Goal: Information Seeking & Learning: Find specific fact

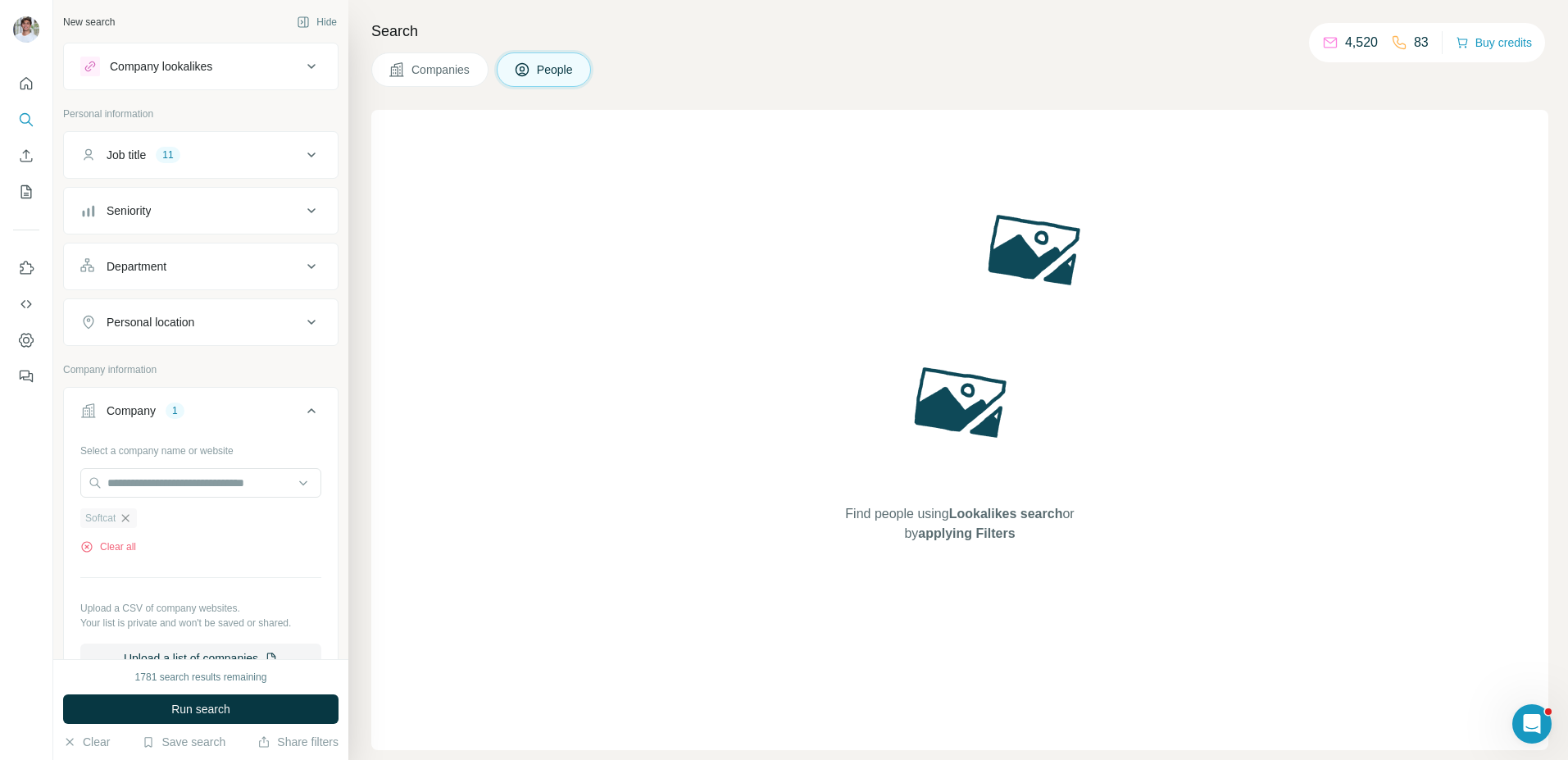
click at [128, 513] on icon "button" at bounding box center [125, 518] width 13 height 13
click at [142, 494] on input "text" at bounding box center [201, 483] width 241 height 30
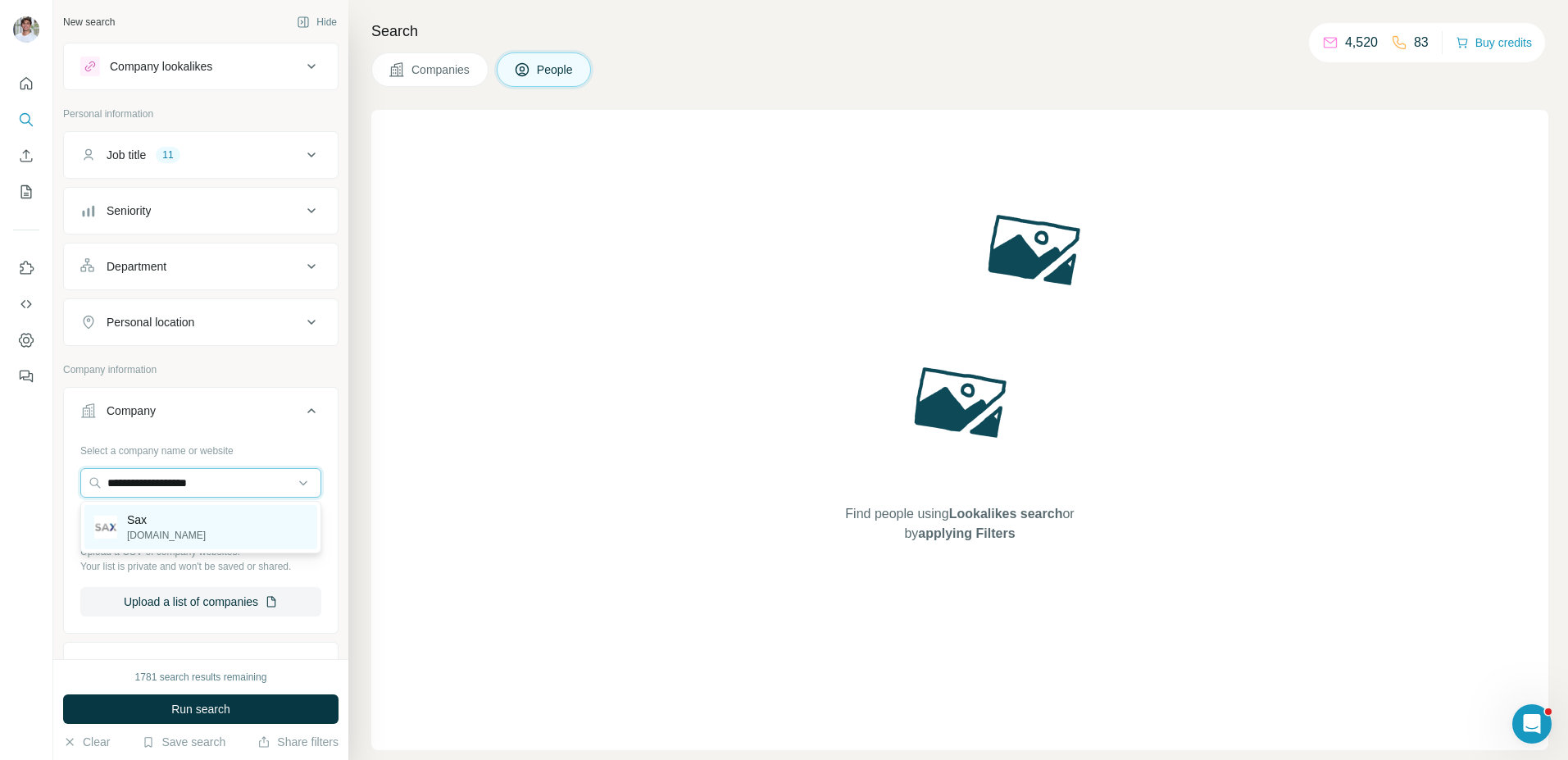
type input "**********"
click at [167, 527] on p "Sax" at bounding box center [167, 520] width 79 height 17
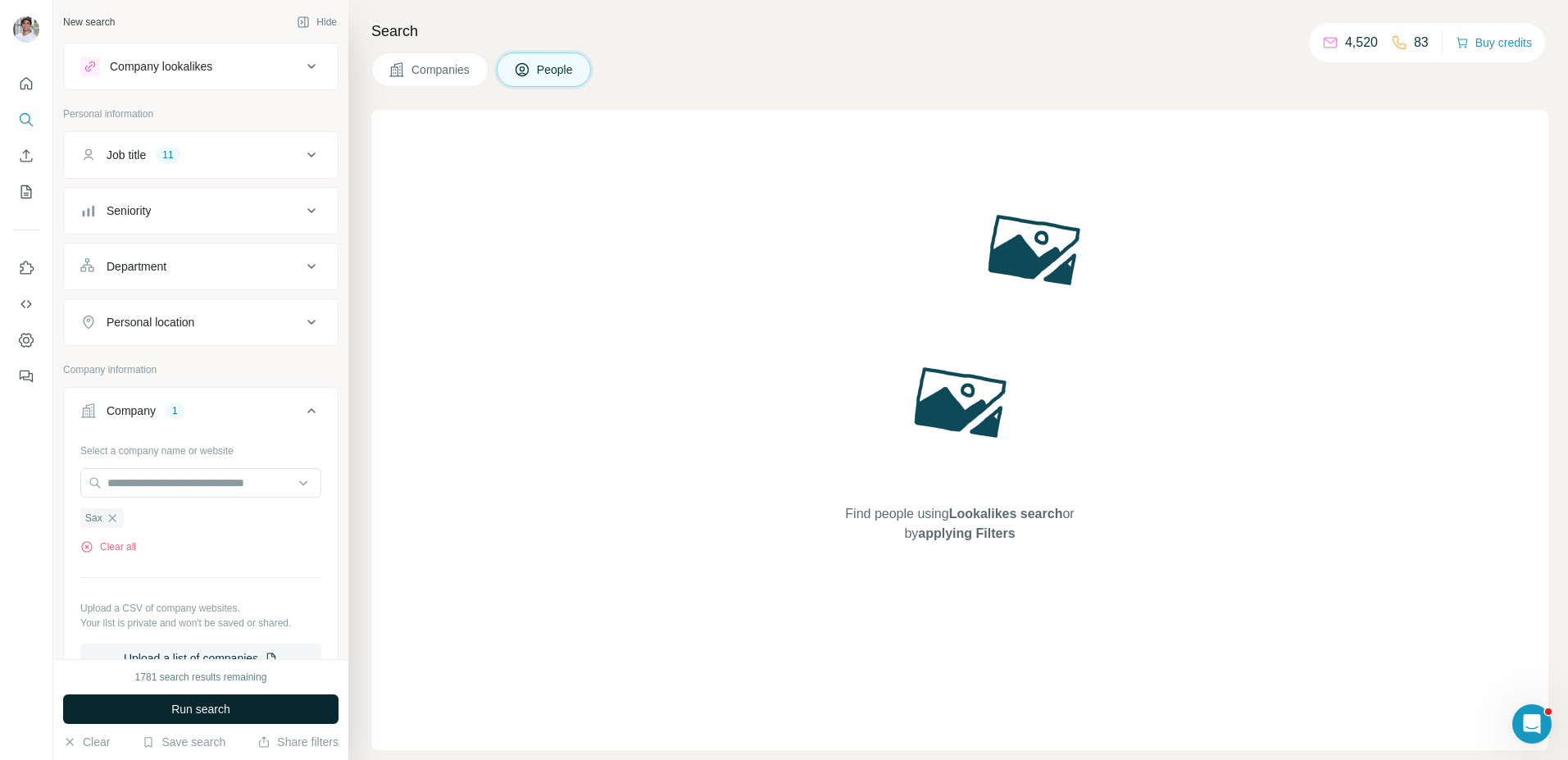
click at [163, 700] on button "Run search" at bounding box center [201, 709] width 276 height 30
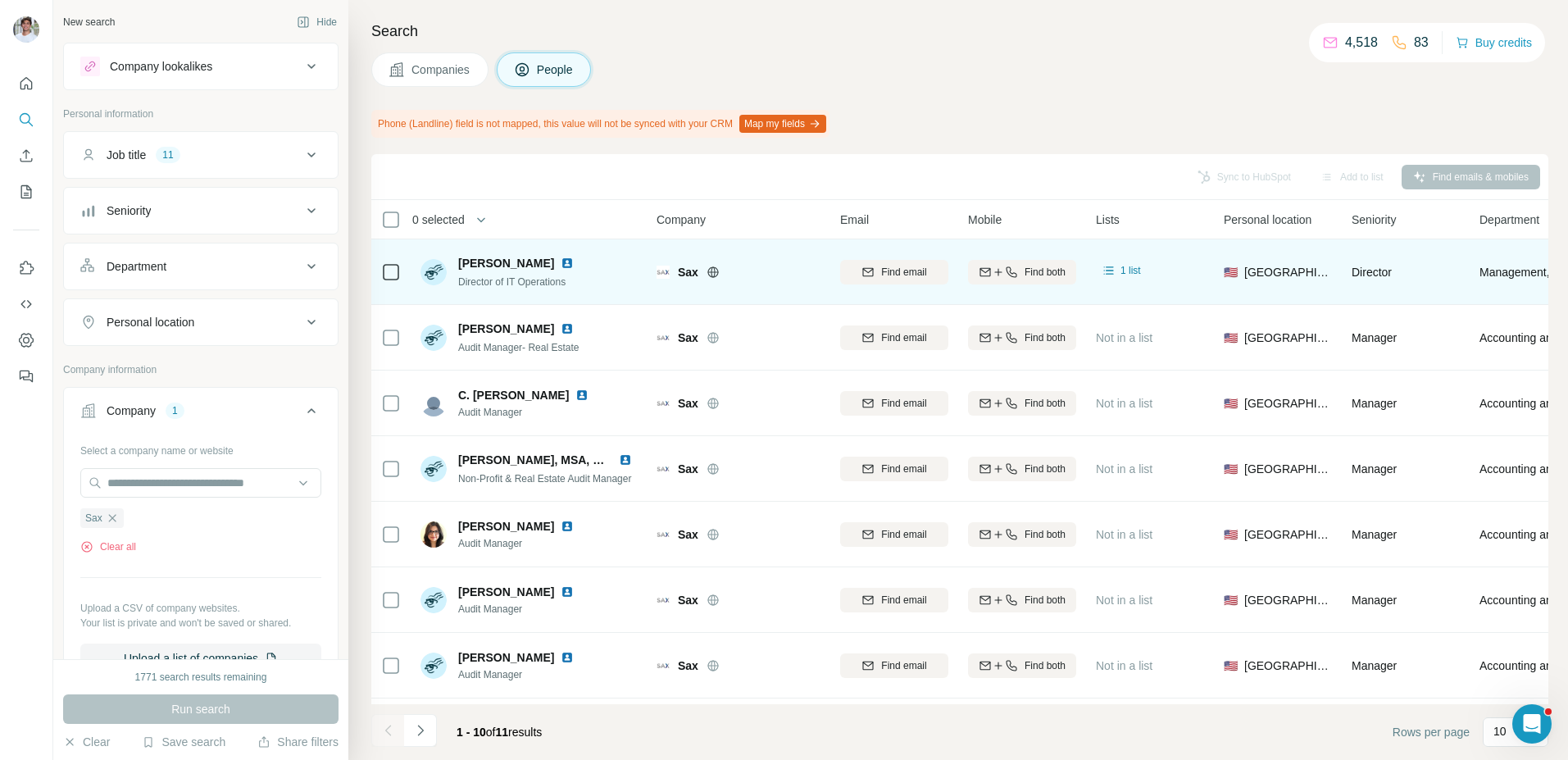
click at [561, 266] on img at bounding box center [567, 262] width 13 height 13
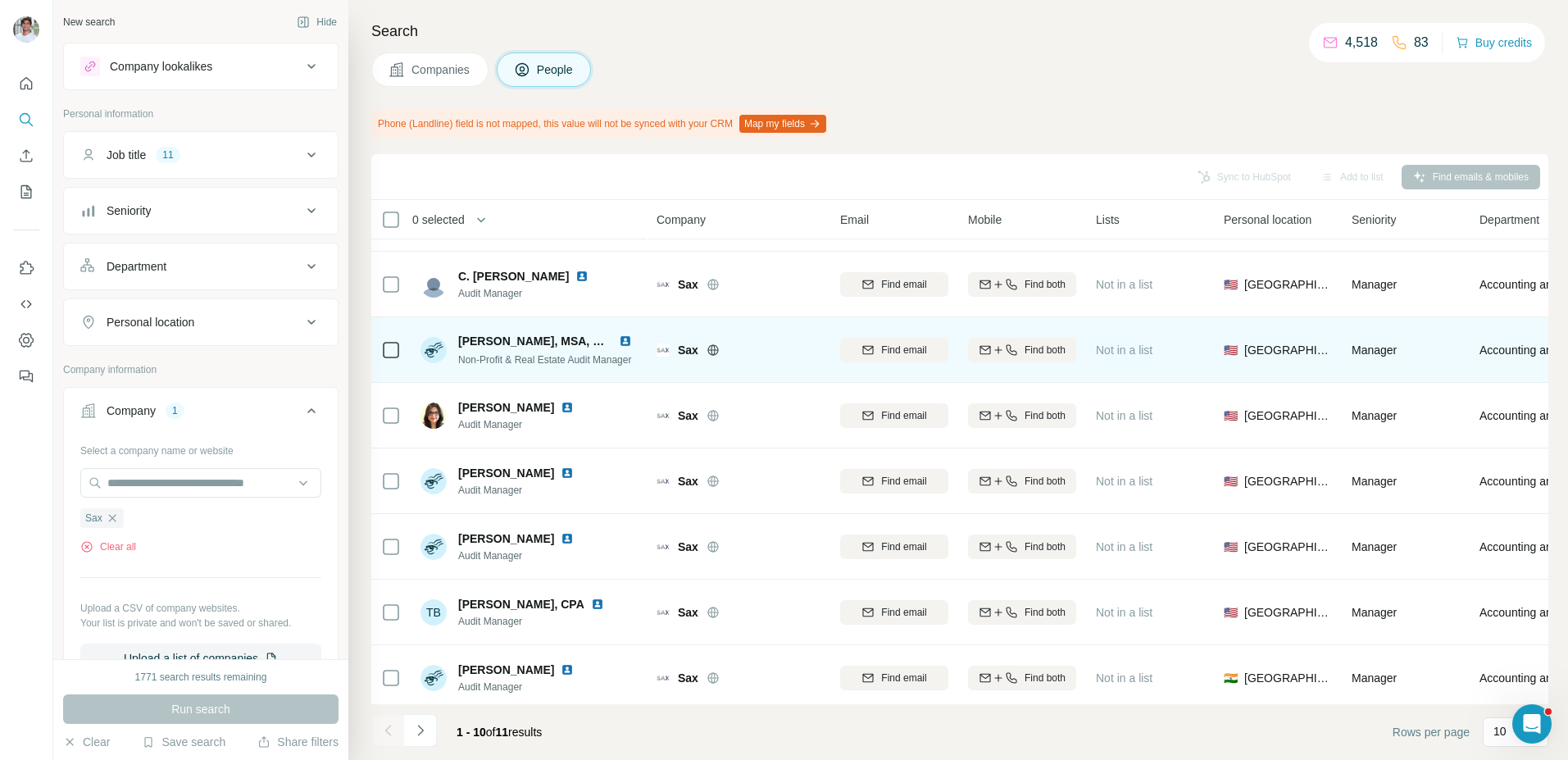
scroll to position [191, 0]
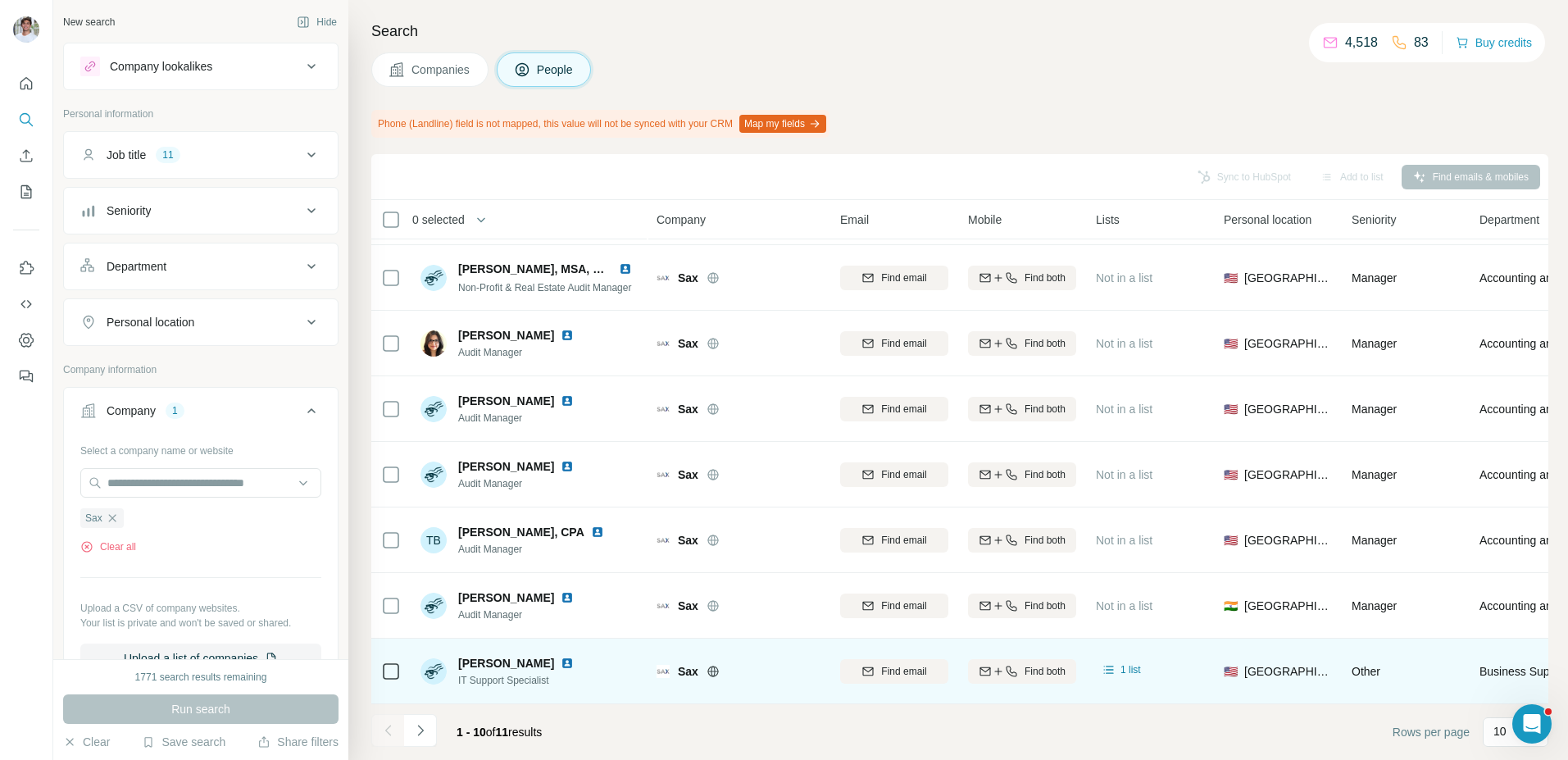
click at [563, 661] on img at bounding box center [567, 663] width 13 height 13
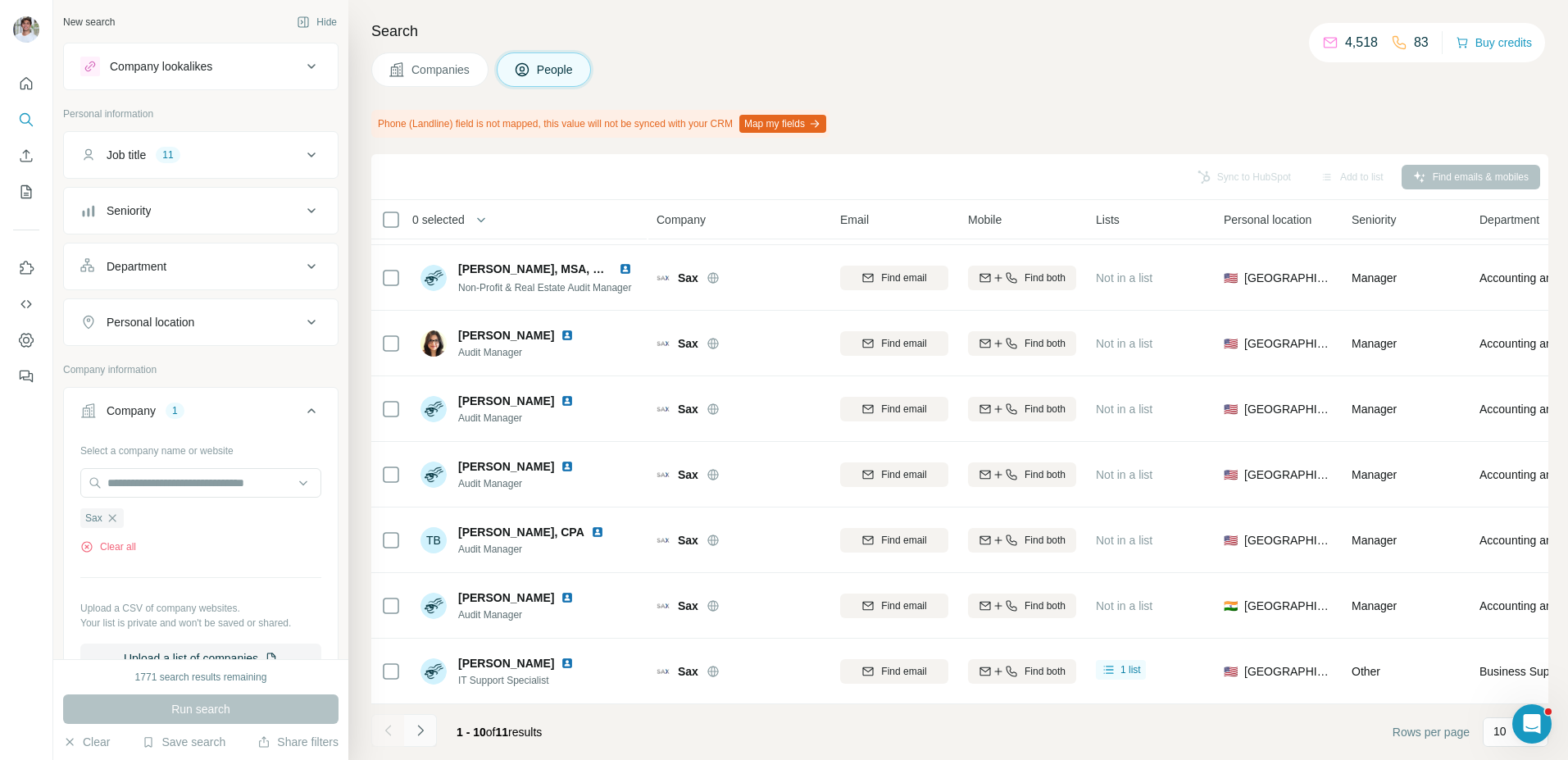
click at [434, 733] on button "Navigate to next page" at bounding box center [420, 729] width 32 height 32
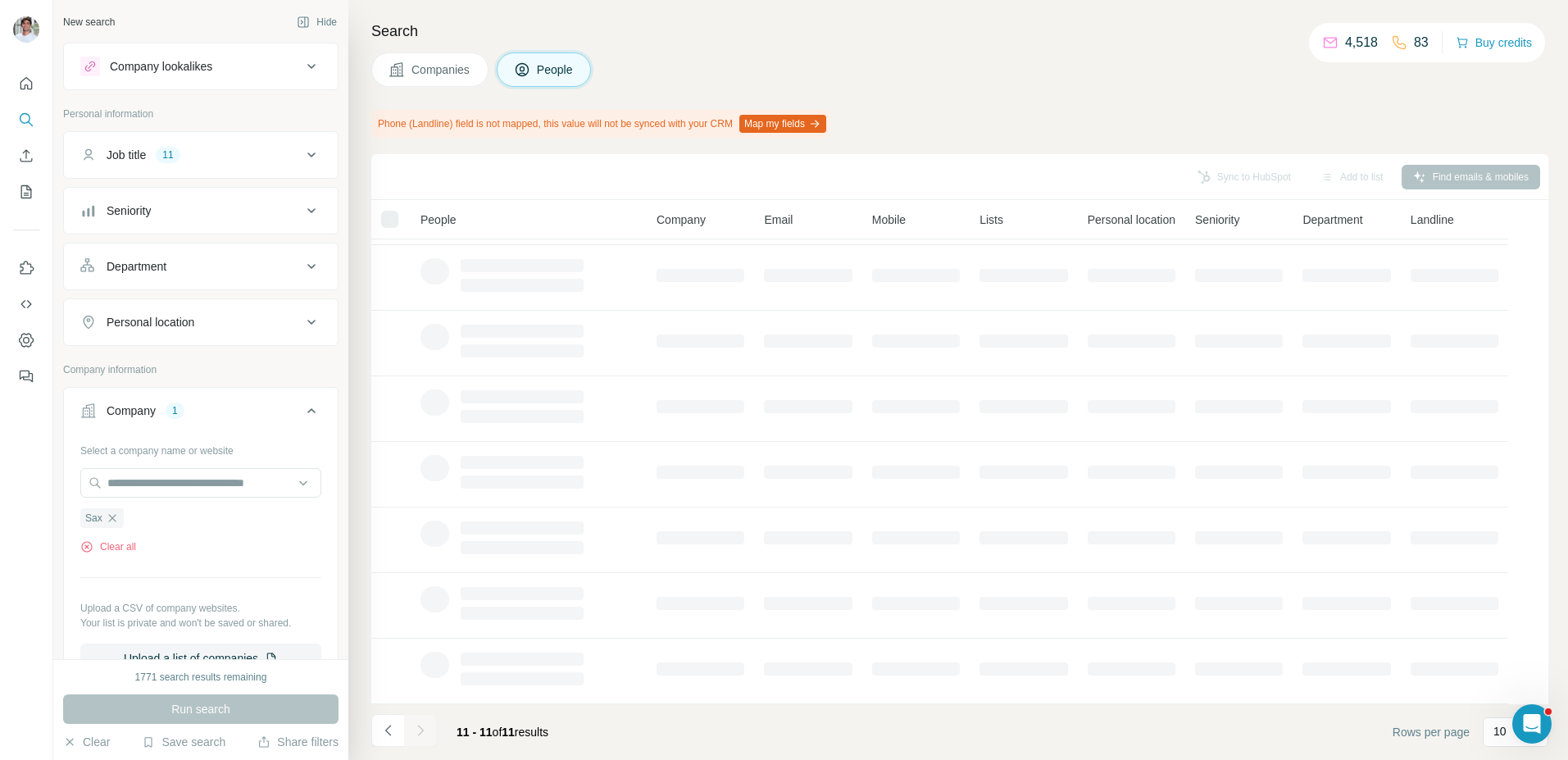
scroll to position [0, 0]
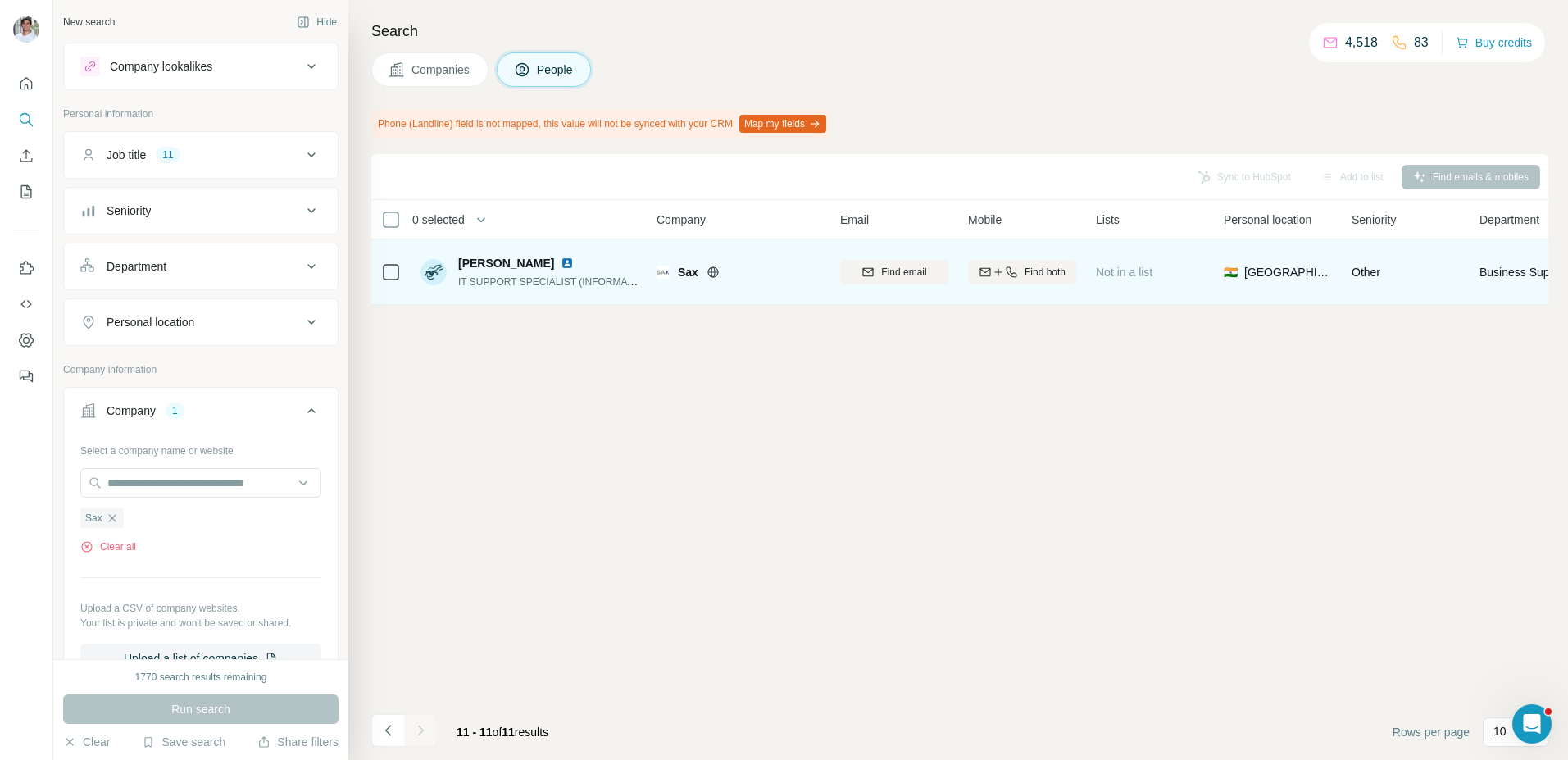
click at [561, 266] on img at bounding box center [567, 262] width 13 height 13
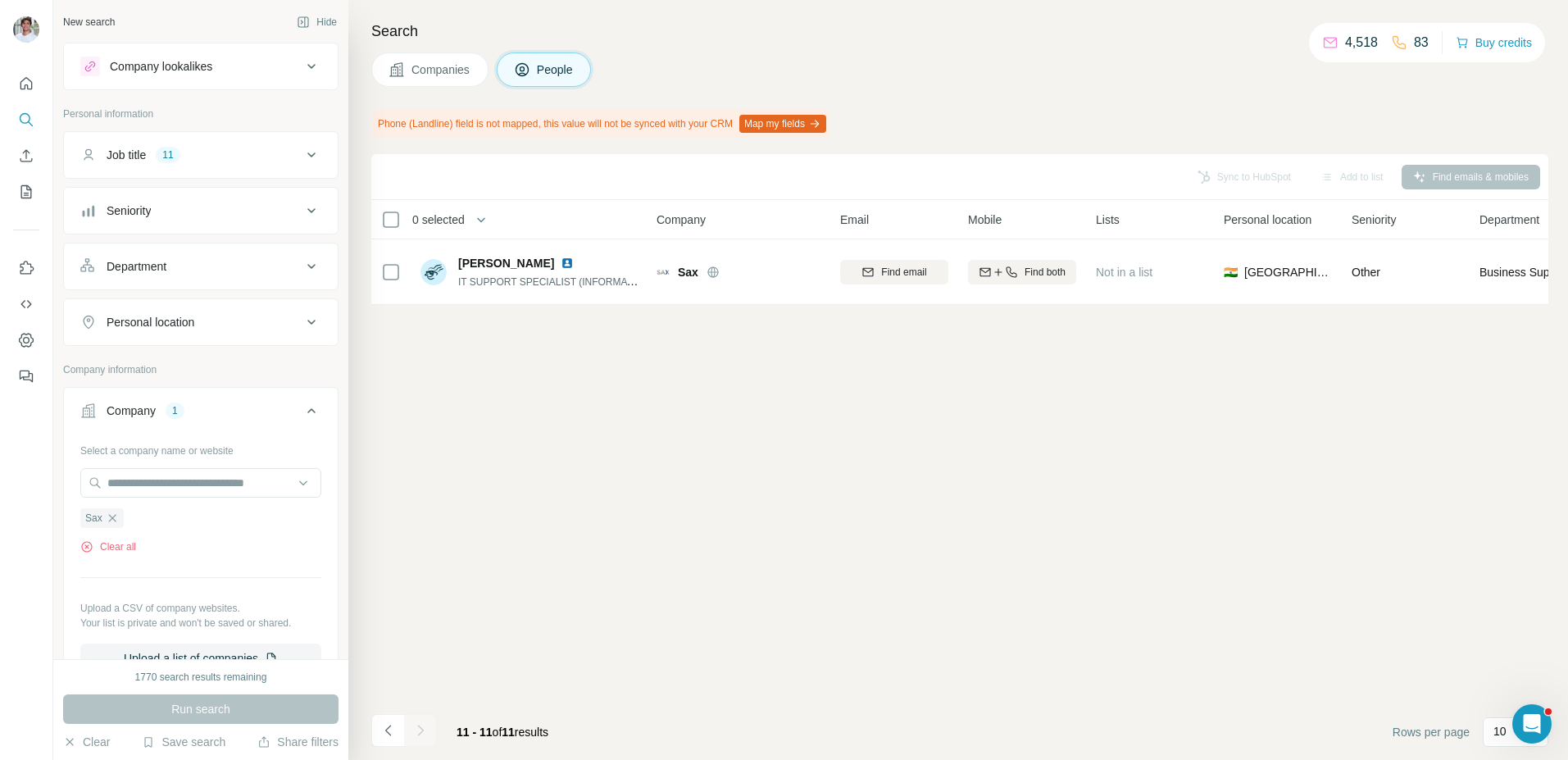
click at [435, 71] on span "Companies" at bounding box center [442, 69] width 60 height 17
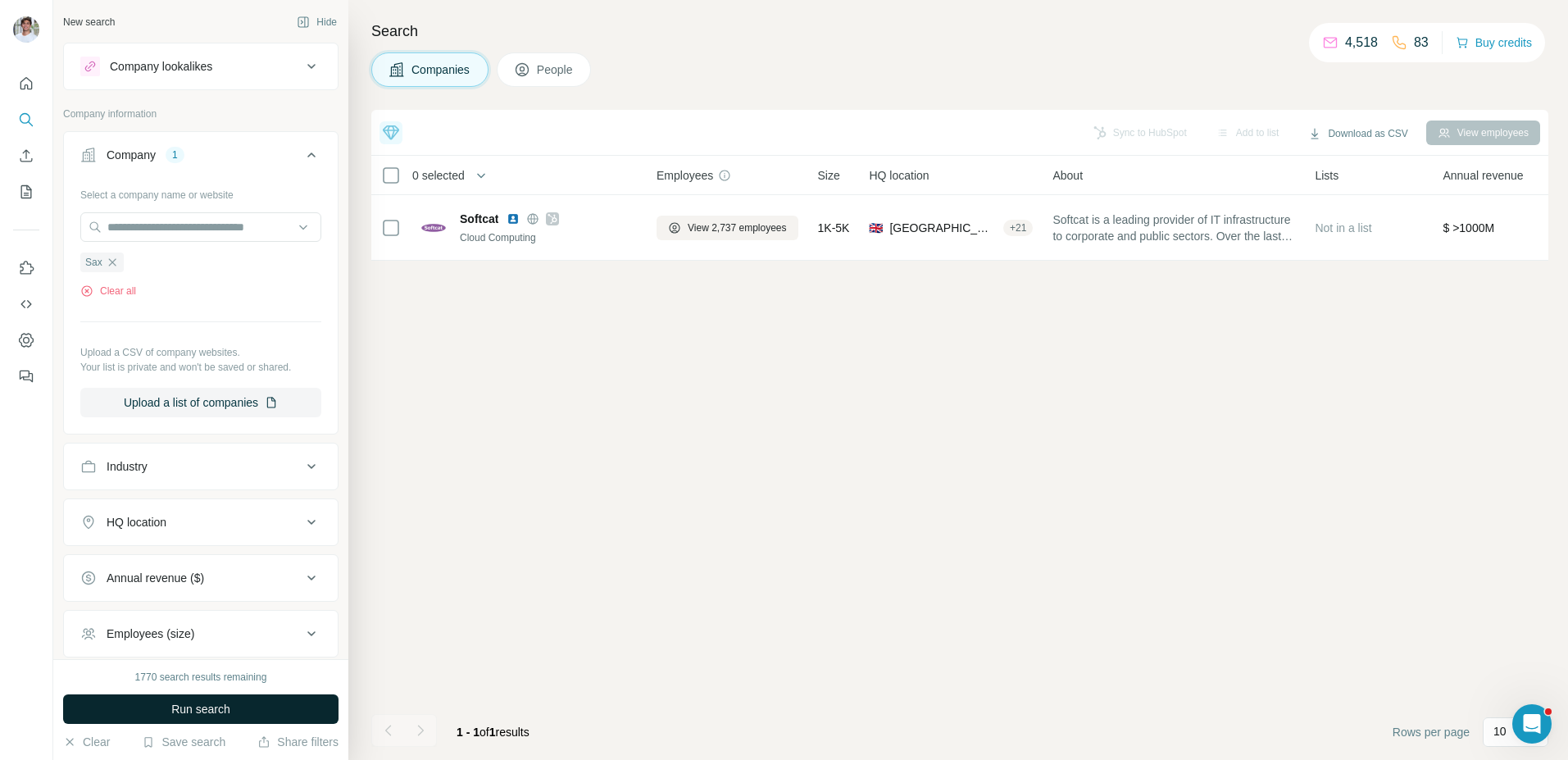
click at [279, 706] on button "Run search" at bounding box center [201, 709] width 276 height 30
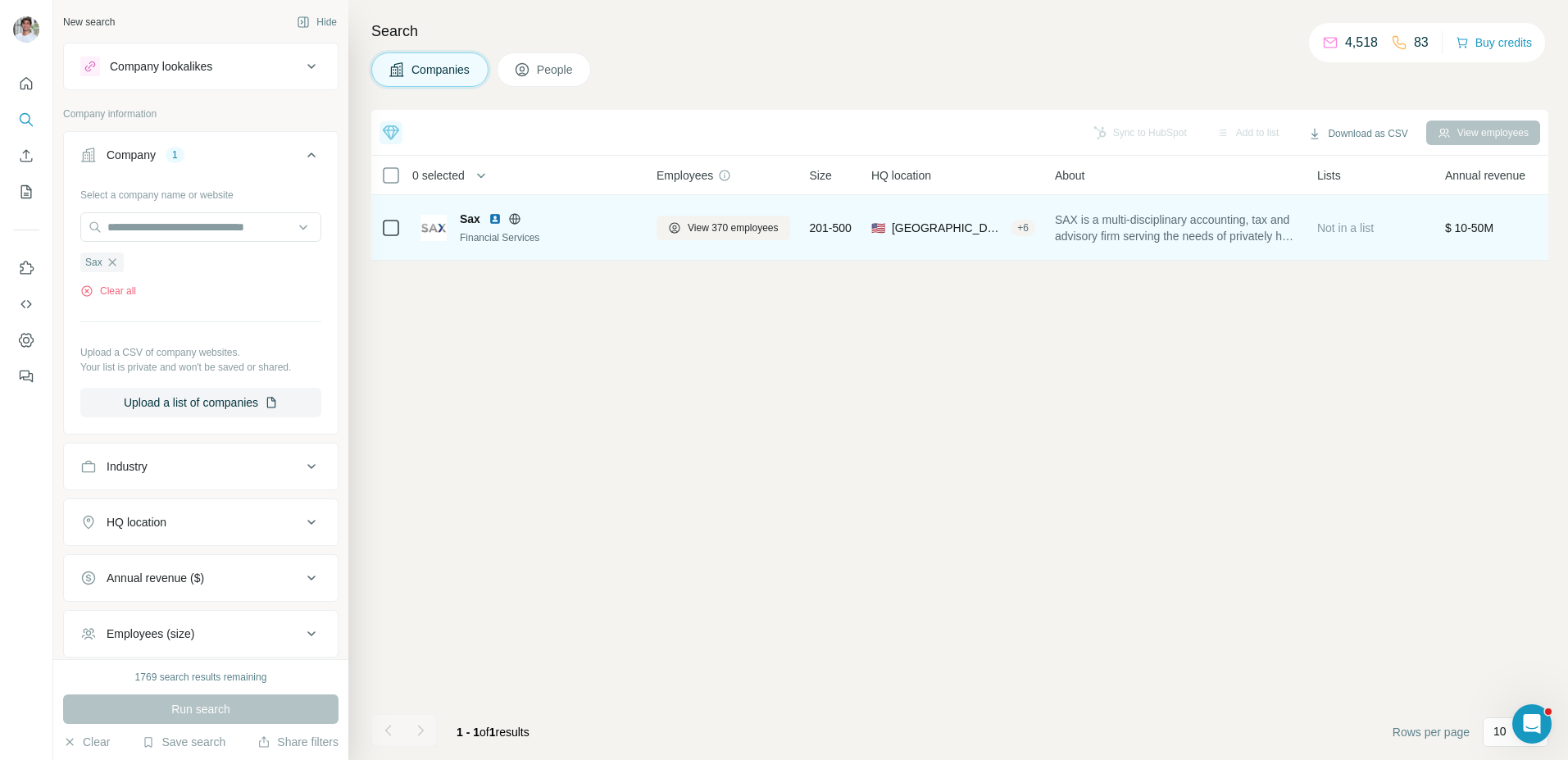
click at [493, 218] on img at bounding box center [495, 219] width 13 height 13
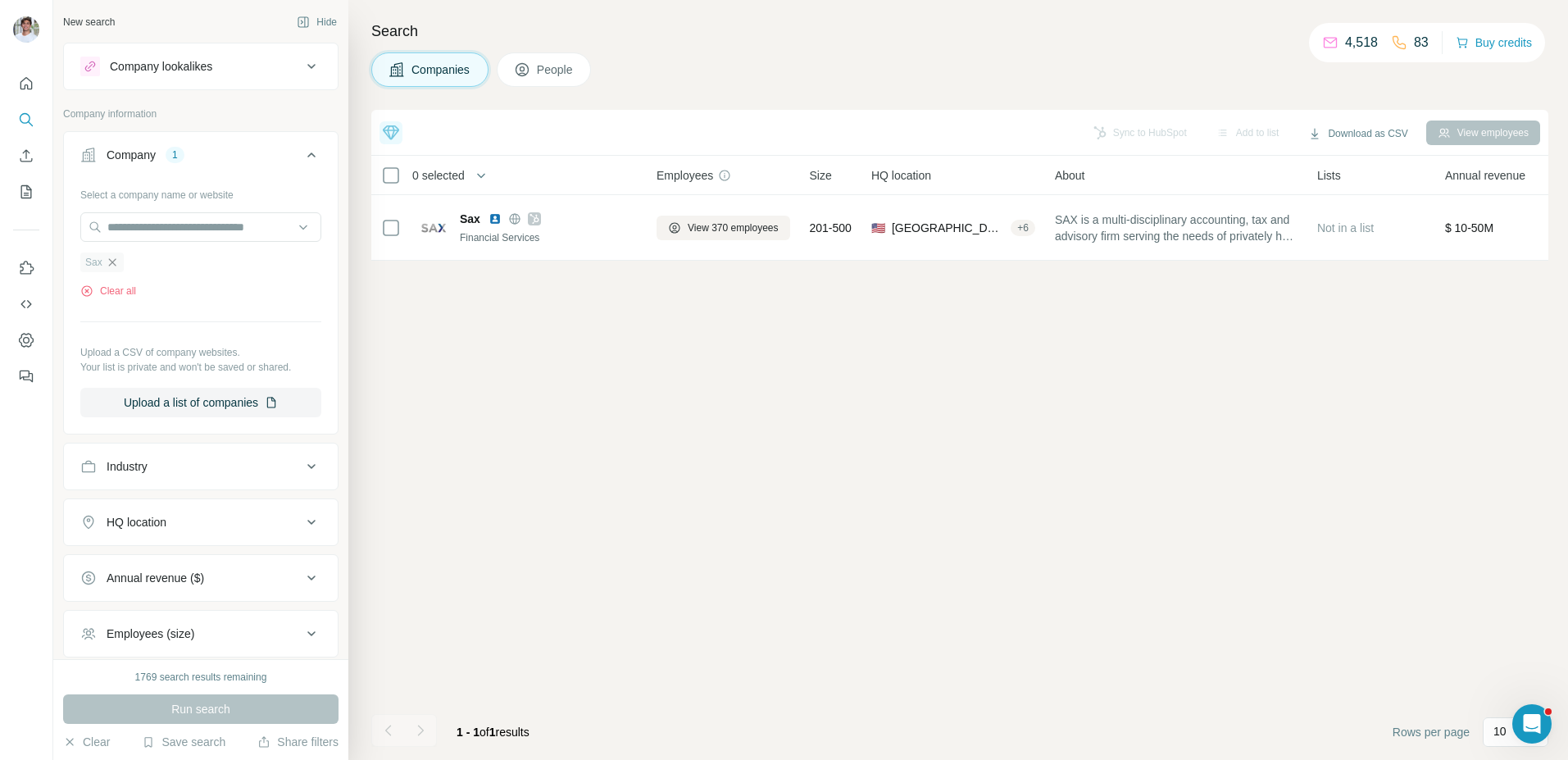
click at [115, 260] on icon "button" at bounding box center [111, 262] width 7 height 7
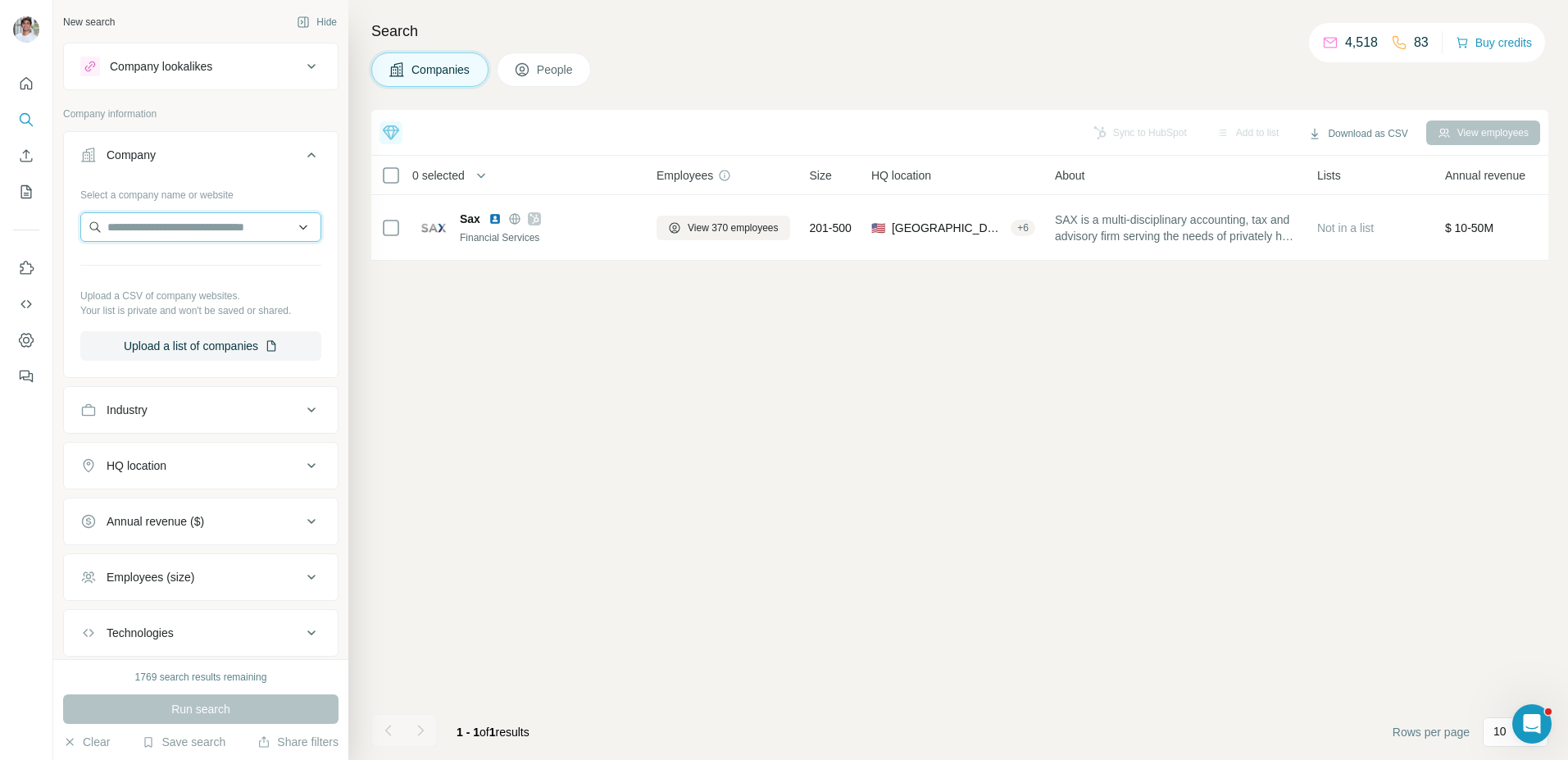
click at [160, 227] on input "text" at bounding box center [201, 227] width 241 height 30
paste input "**********"
type input "**********"
click at [162, 261] on p "Nearform" at bounding box center [167, 263] width 79 height 17
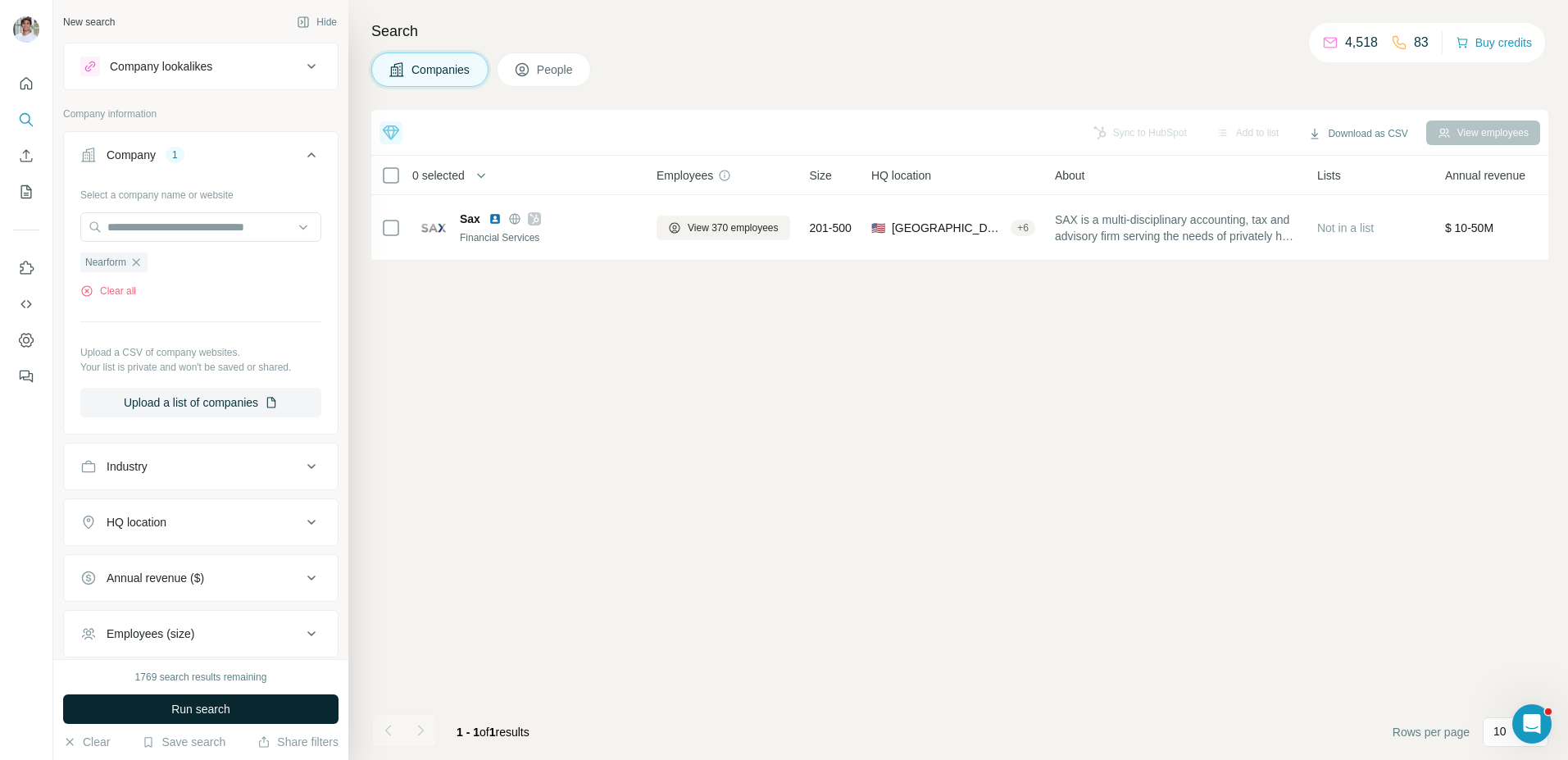
click at [167, 707] on button "Run search" at bounding box center [201, 709] width 276 height 30
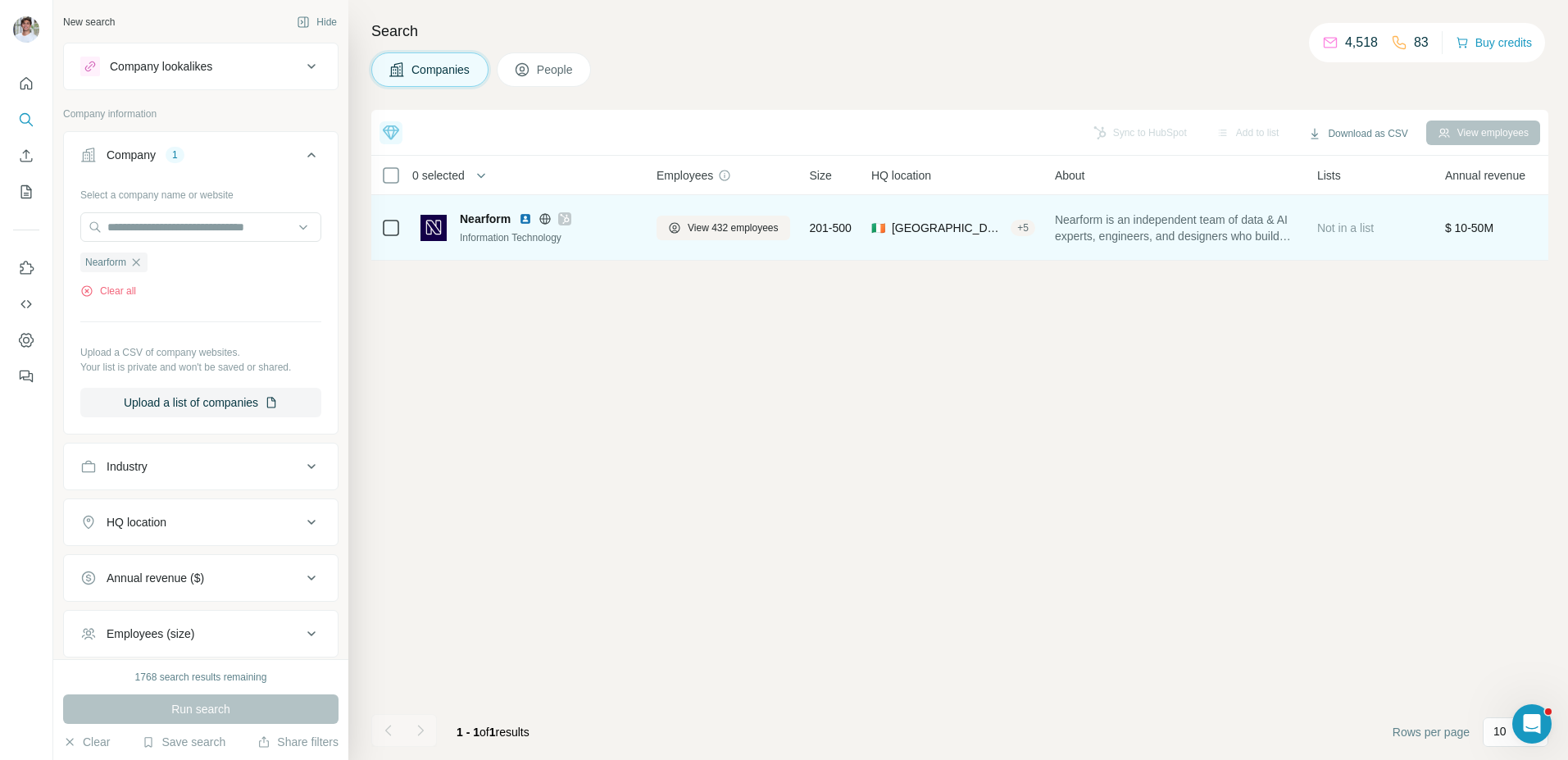
click at [526, 219] on img at bounding box center [525, 219] width 13 height 13
click at [710, 231] on span "View 432 employees" at bounding box center [734, 227] width 91 height 15
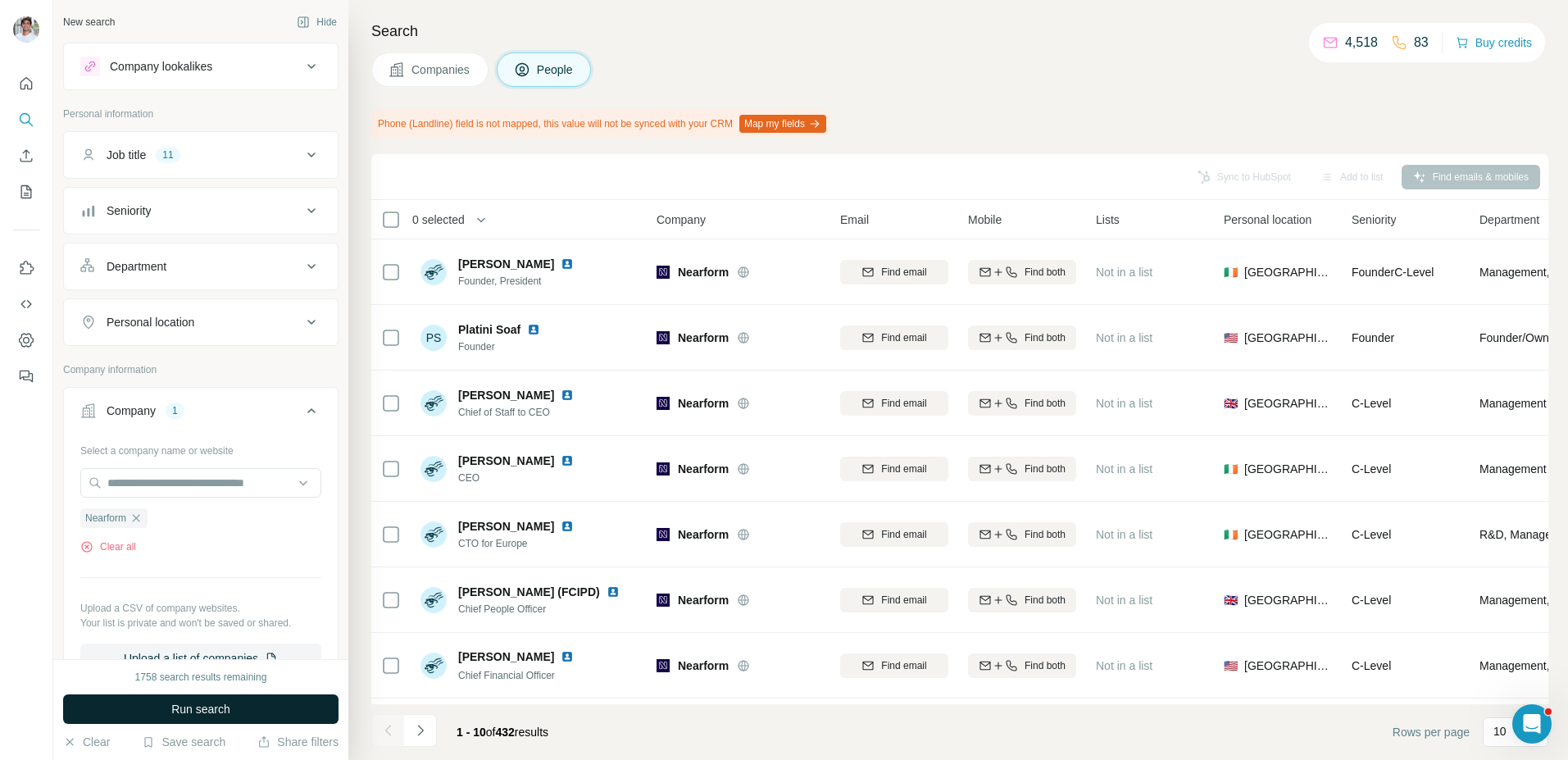
click at [219, 716] on span "Run search" at bounding box center [200, 708] width 59 height 17
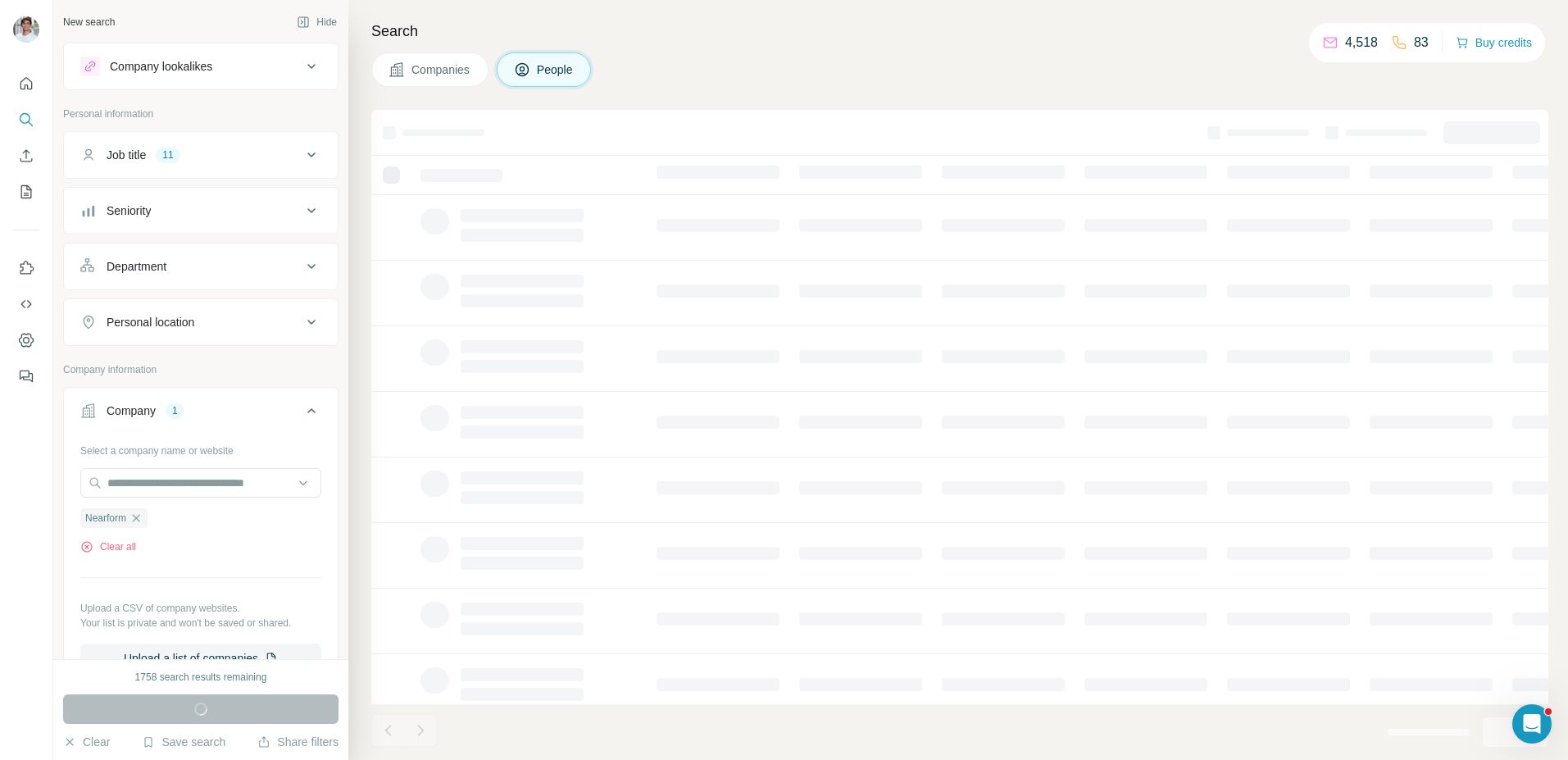
click at [899, 61] on div "Companies People" at bounding box center [960, 69] width 1177 height 34
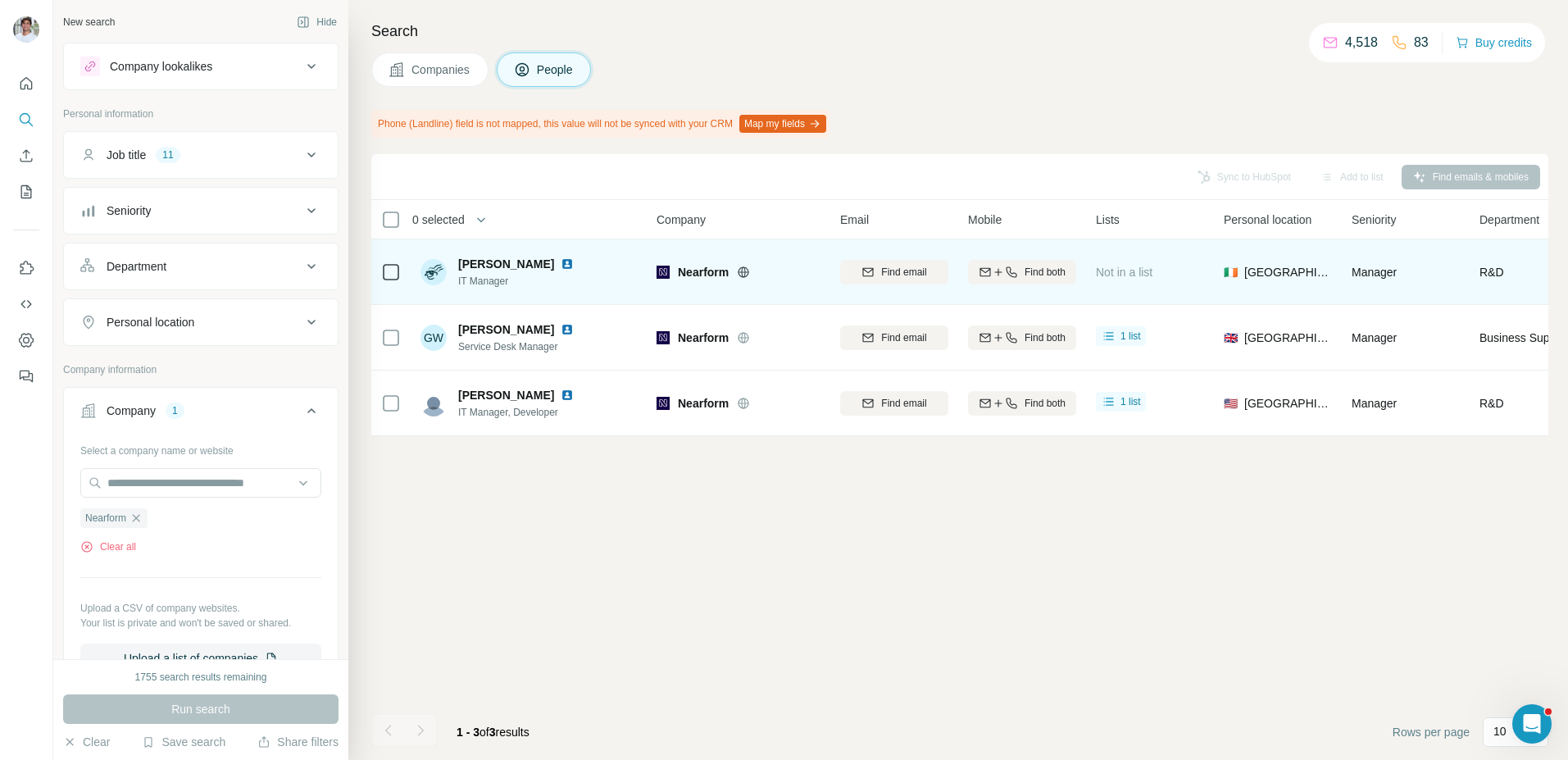
click at [561, 263] on img at bounding box center [567, 263] width 13 height 13
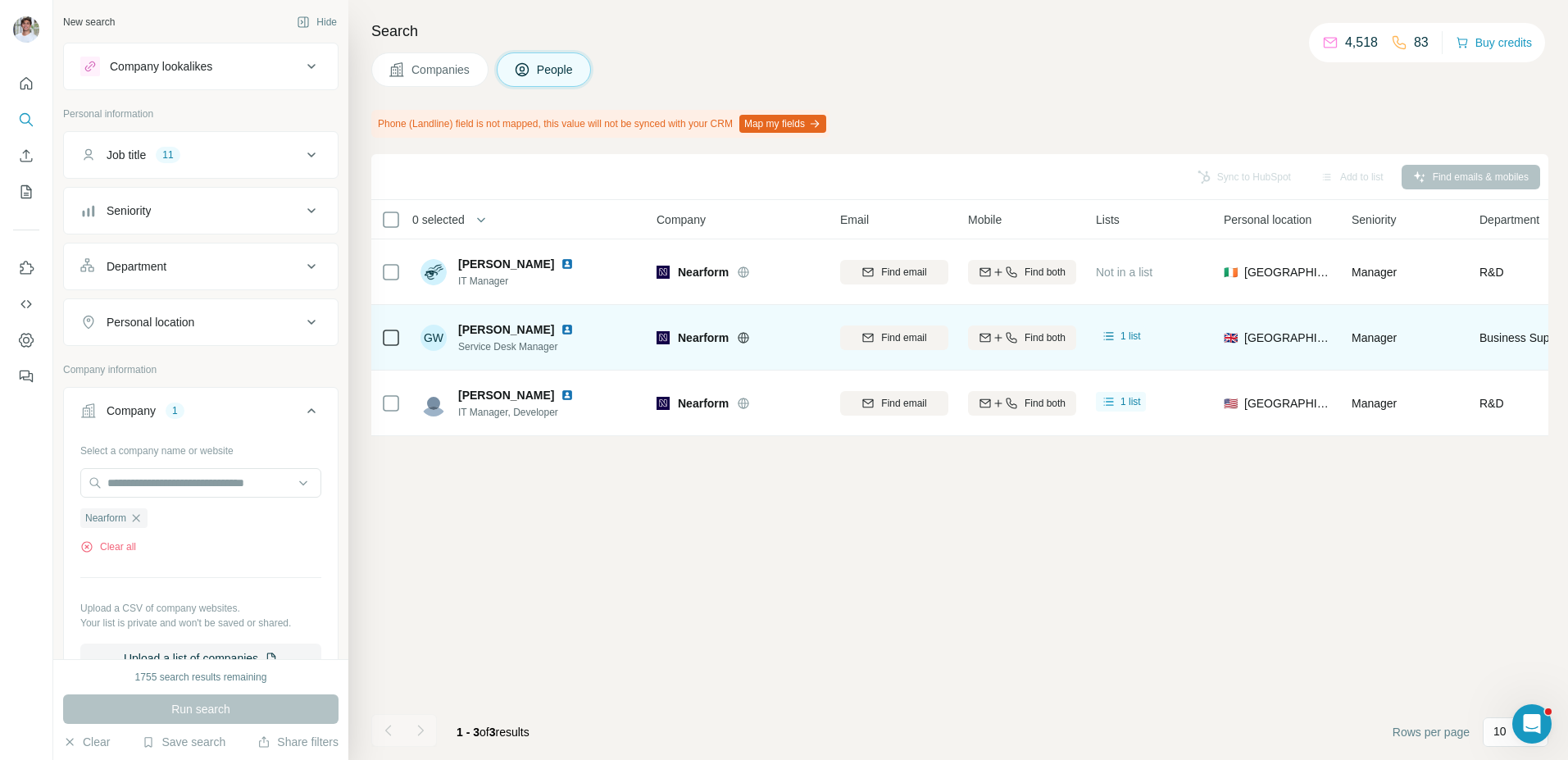
click at [561, 324] on img at bounding box center [567, 329] width 13 height 13
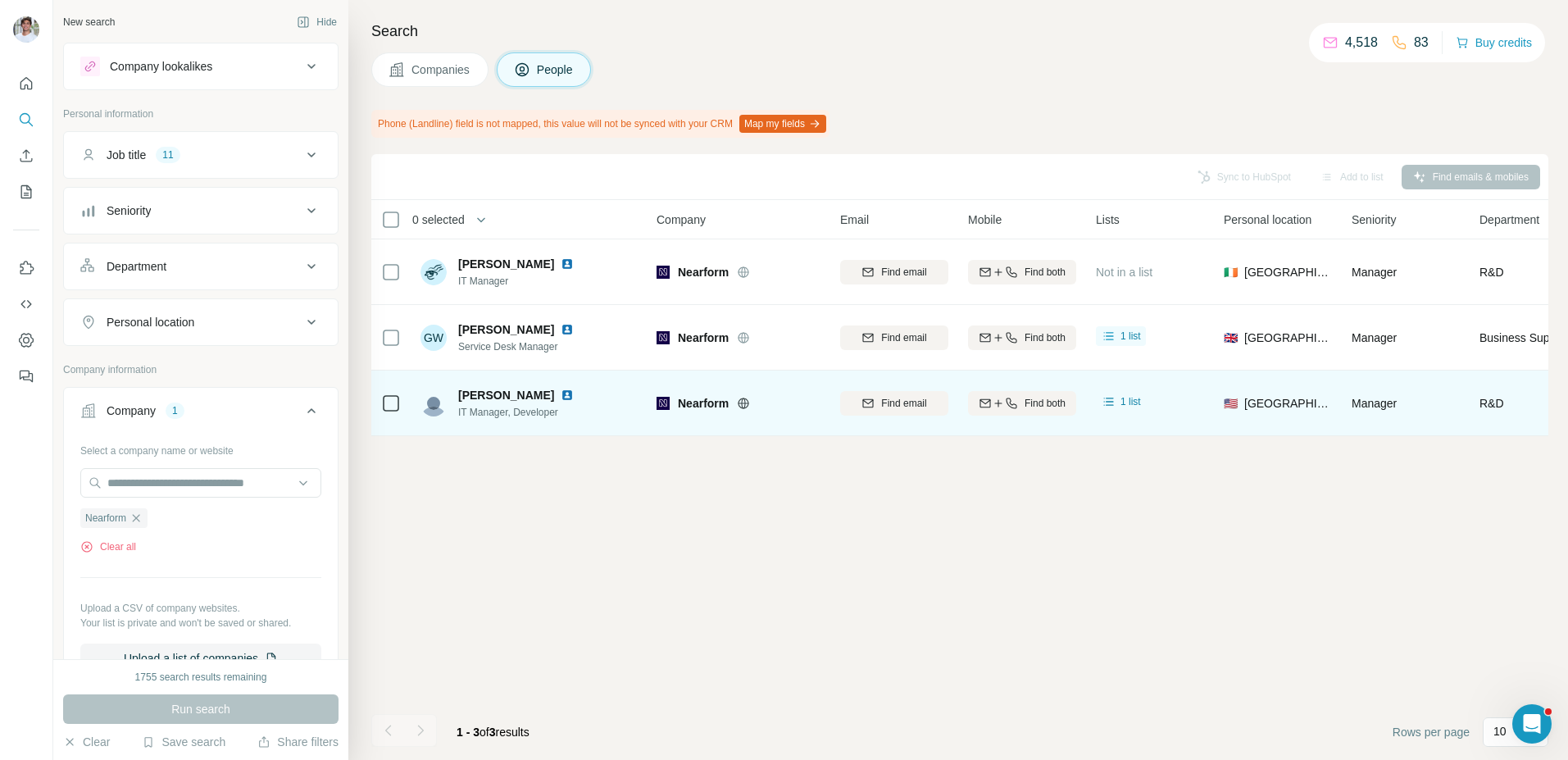
click at [561, 395] on img at bounding box center [567, 395] width 13 height 13
